Goal: Check status: Check status

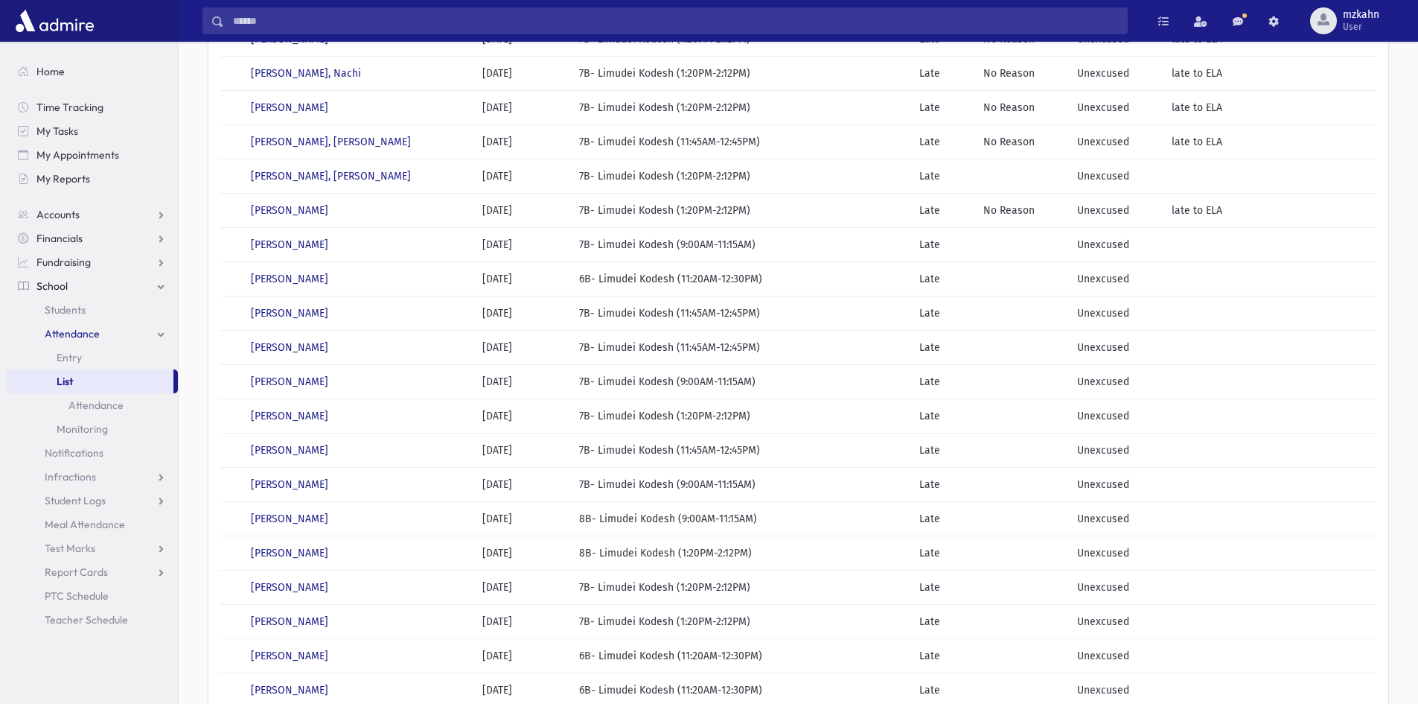
scroll to position [510, 0]
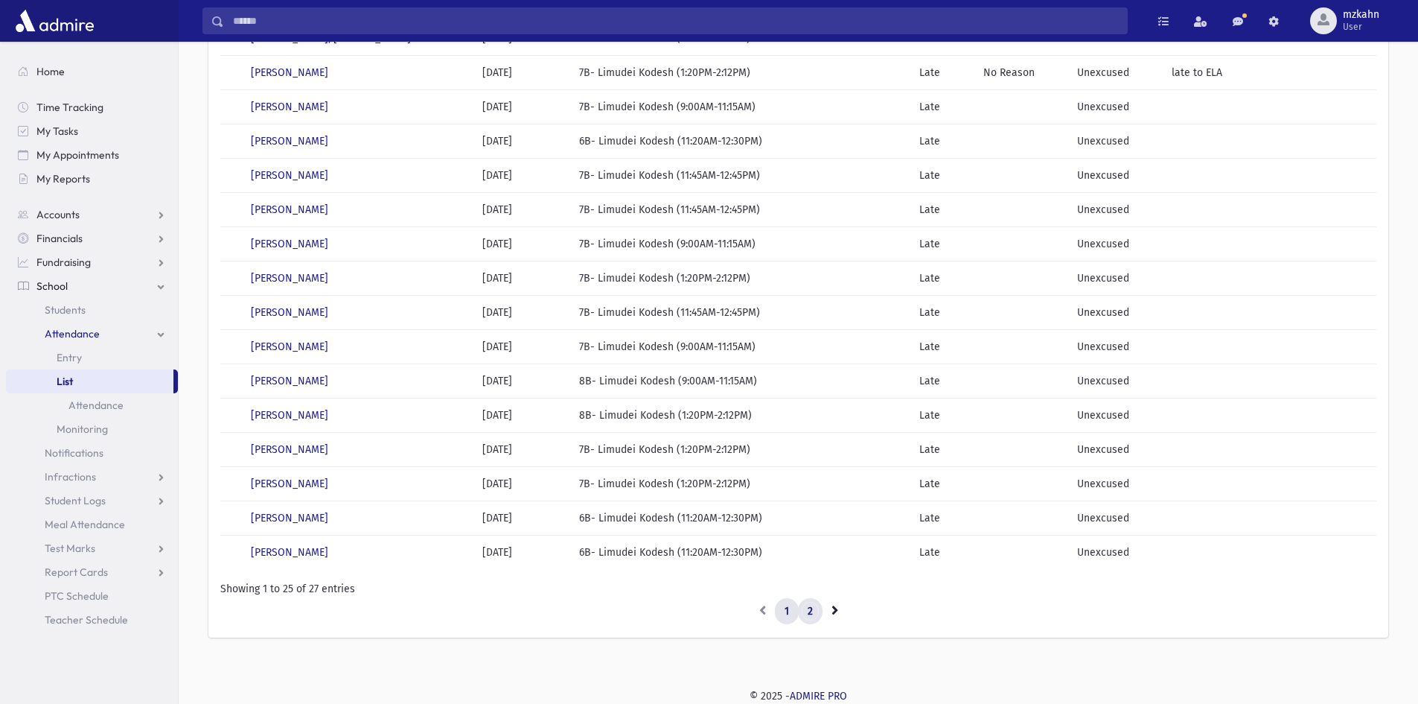
click at [808, 616] on link "2" at bounding box center [810, 611] width 25 height 27
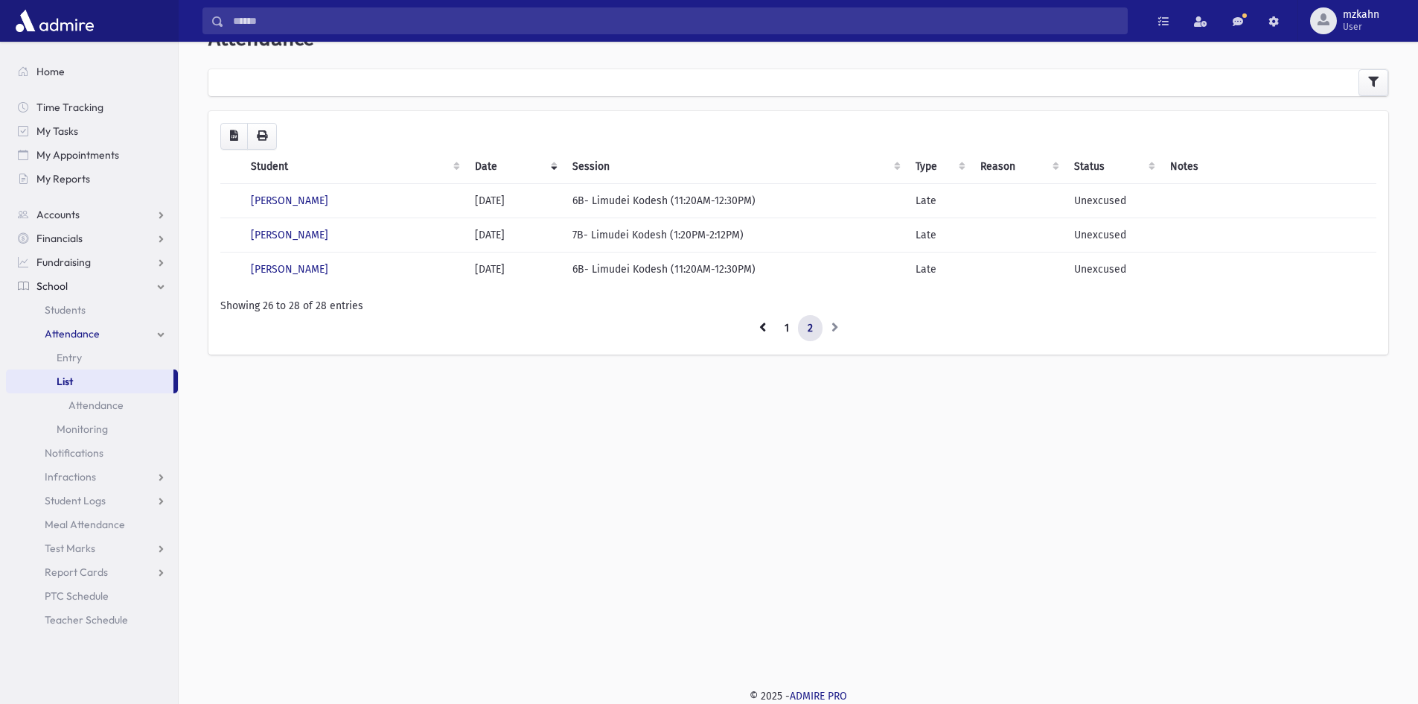
scroll to position [39, 0]
click at [312, 264] on link "[PERSON_NAME]" at bounding box center [289, 269] width 77 height 13
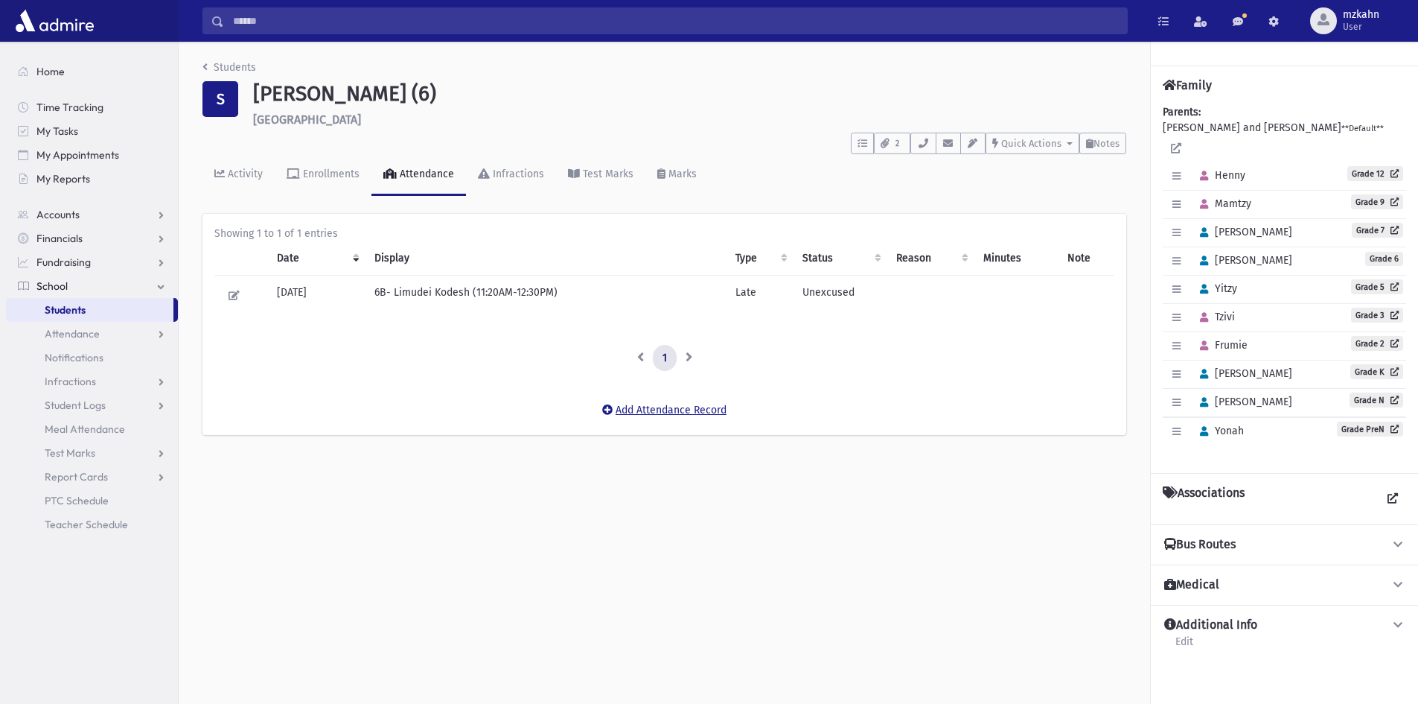
click at [655, 409] on button "Add Attendance Record" at bounding box center [665, 409] width 144 height 27
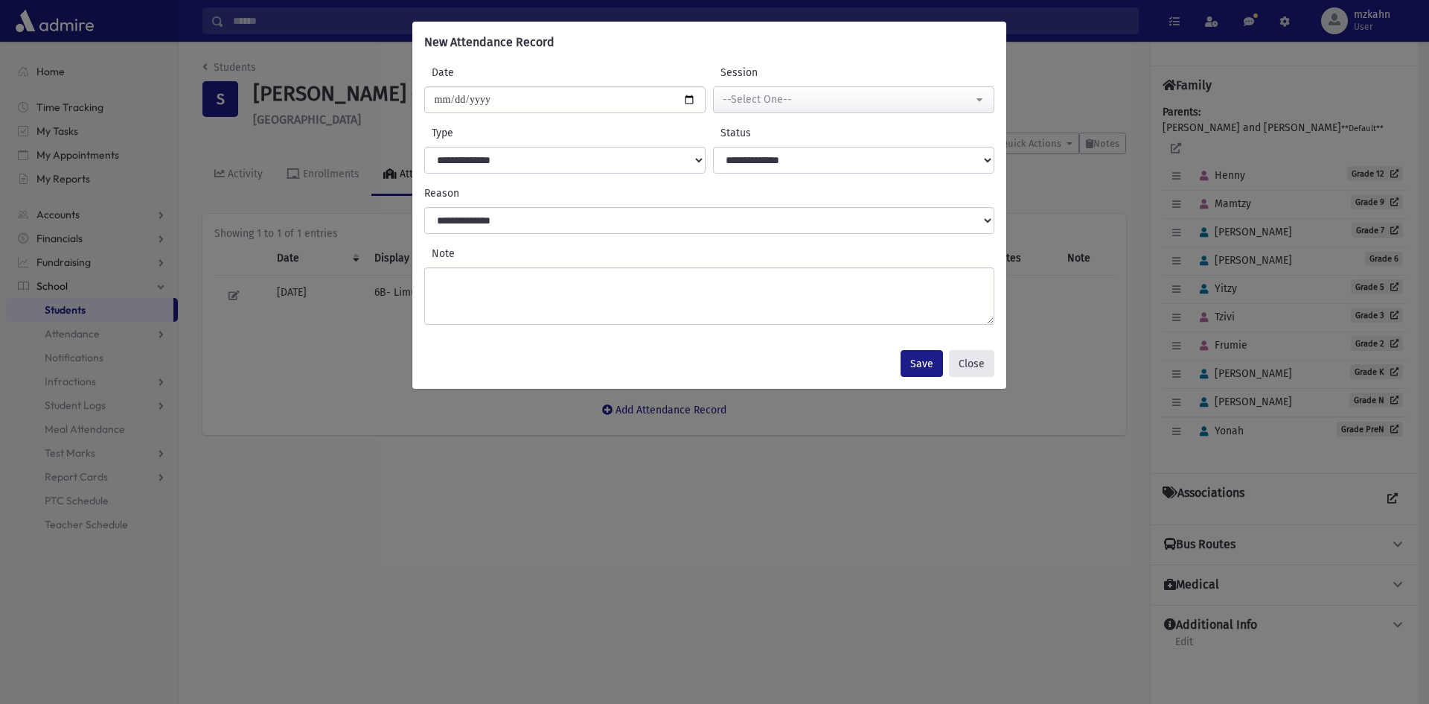
click at [981, 369] on button "Close" at bounding box center [971, 363] width 45 height 27
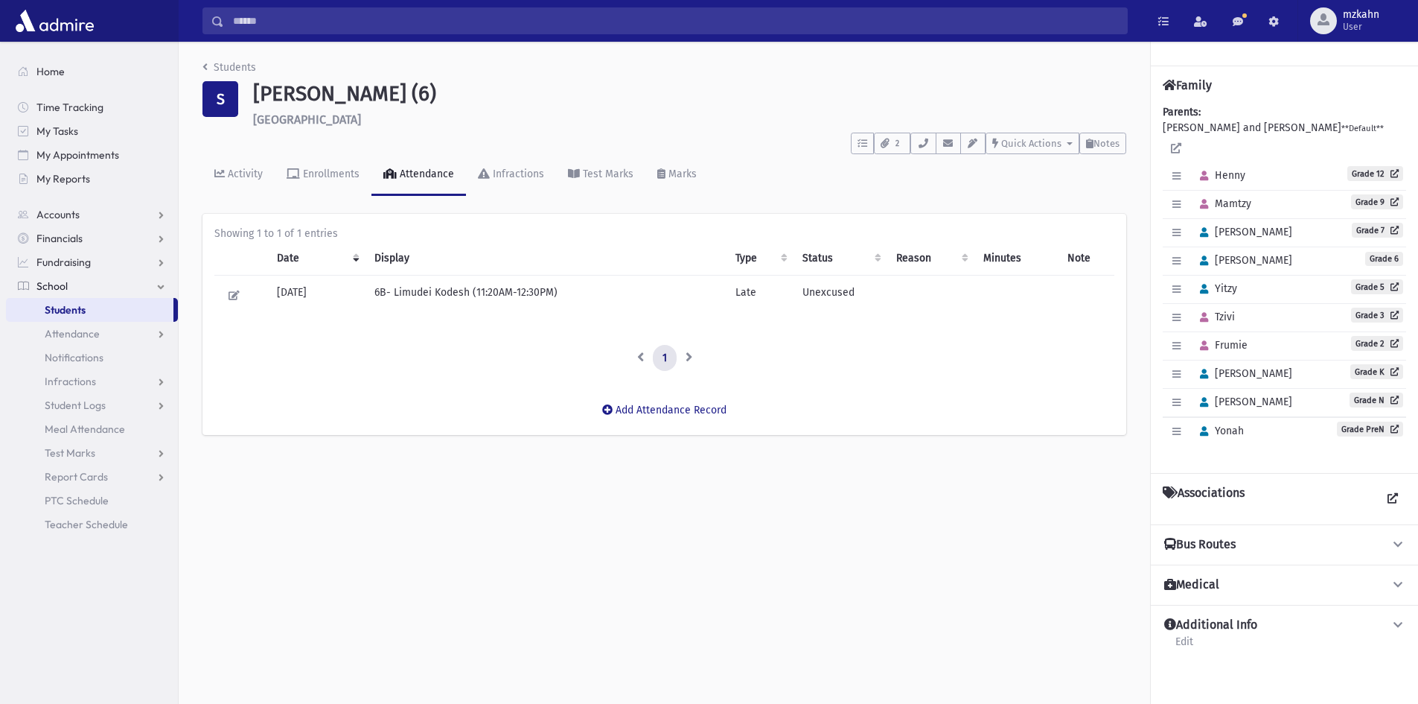
click at [109, 299] on link "Students" at bounding box center [90, 310] width 168 height 24
